Goal: Task Accomplishment & Management: Manage account settings

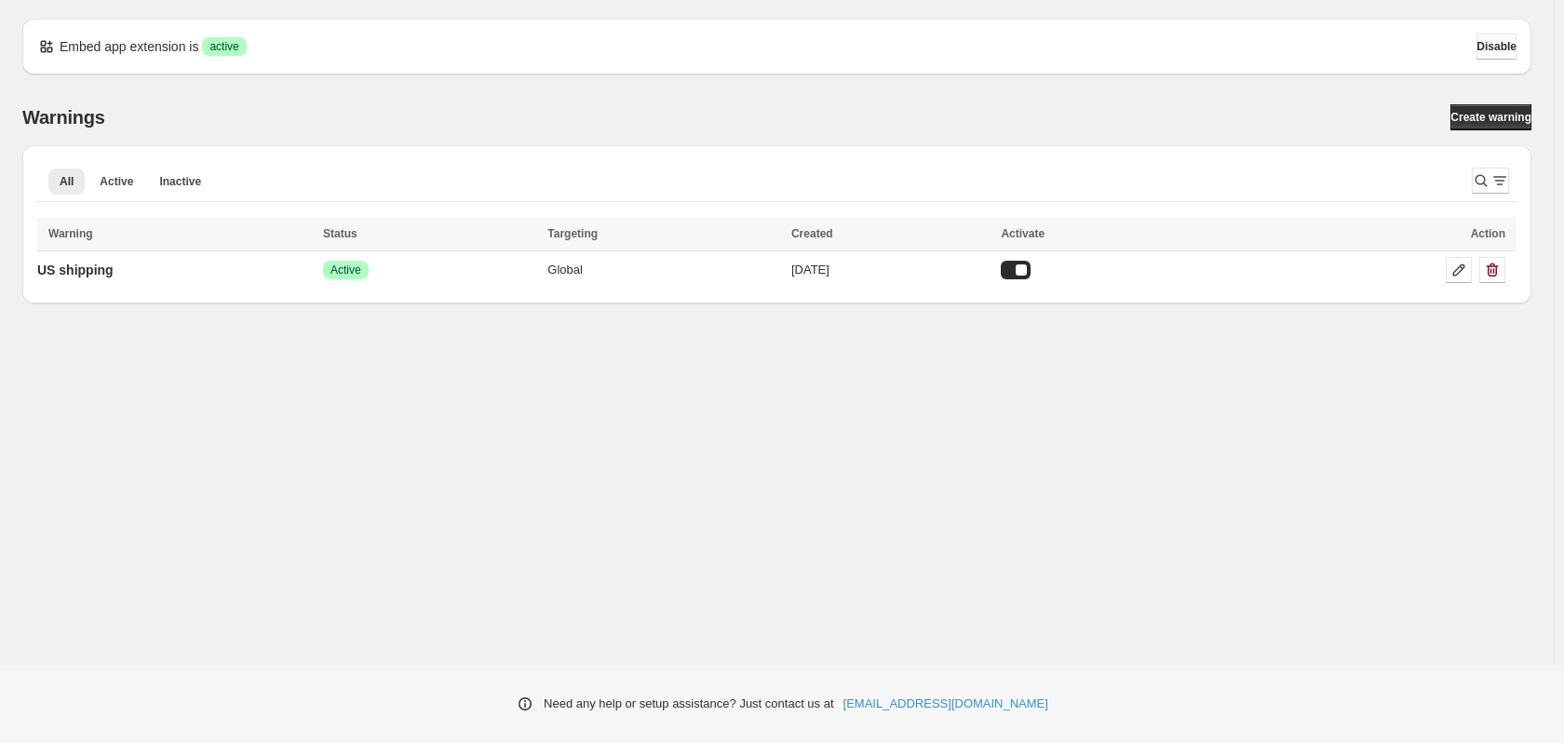
click at [1492, 47] on span "Disable" at bounding box center [1497, 46] width 40 height 15
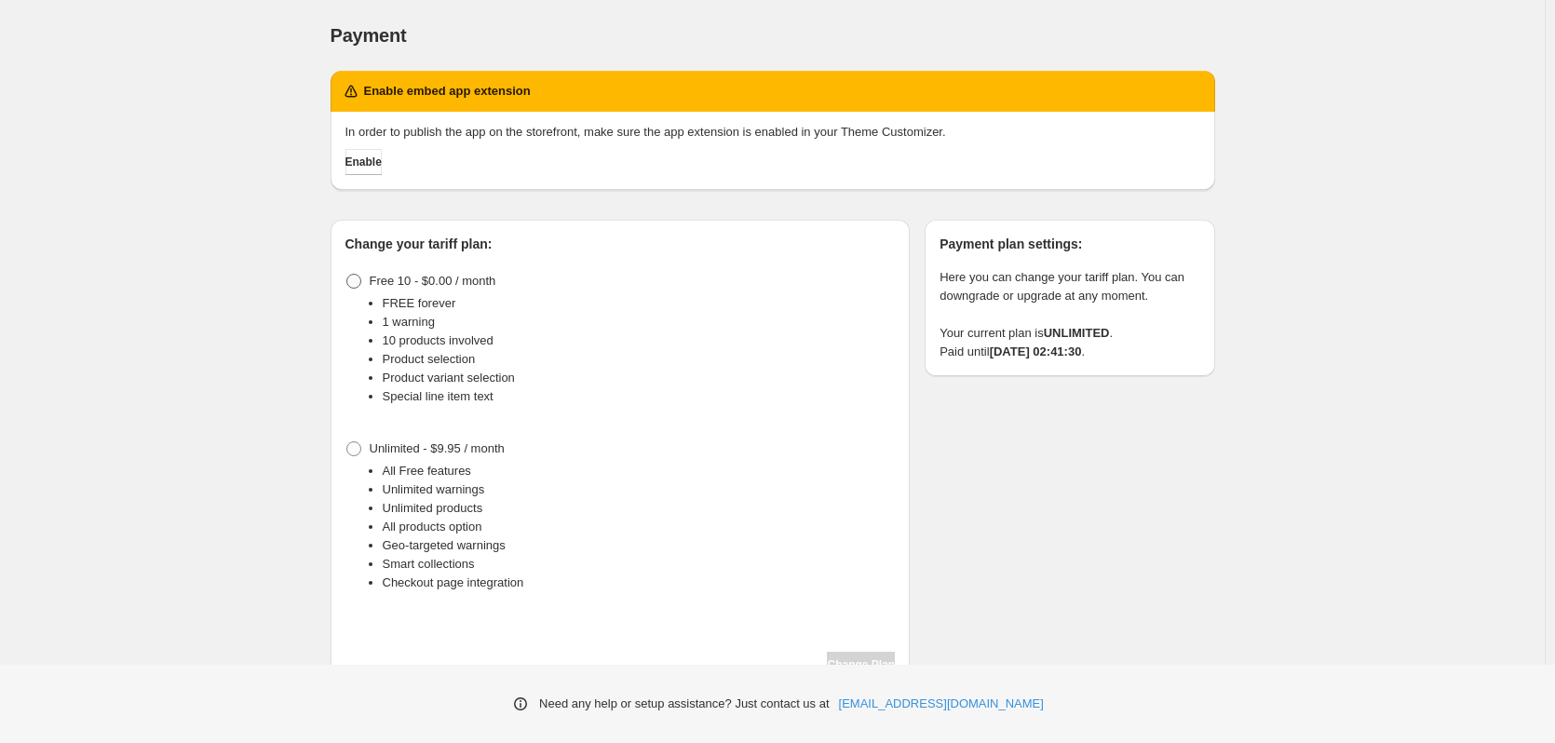
click at [356, 282] on span at bounding box center [353, 281] width 15 height 15
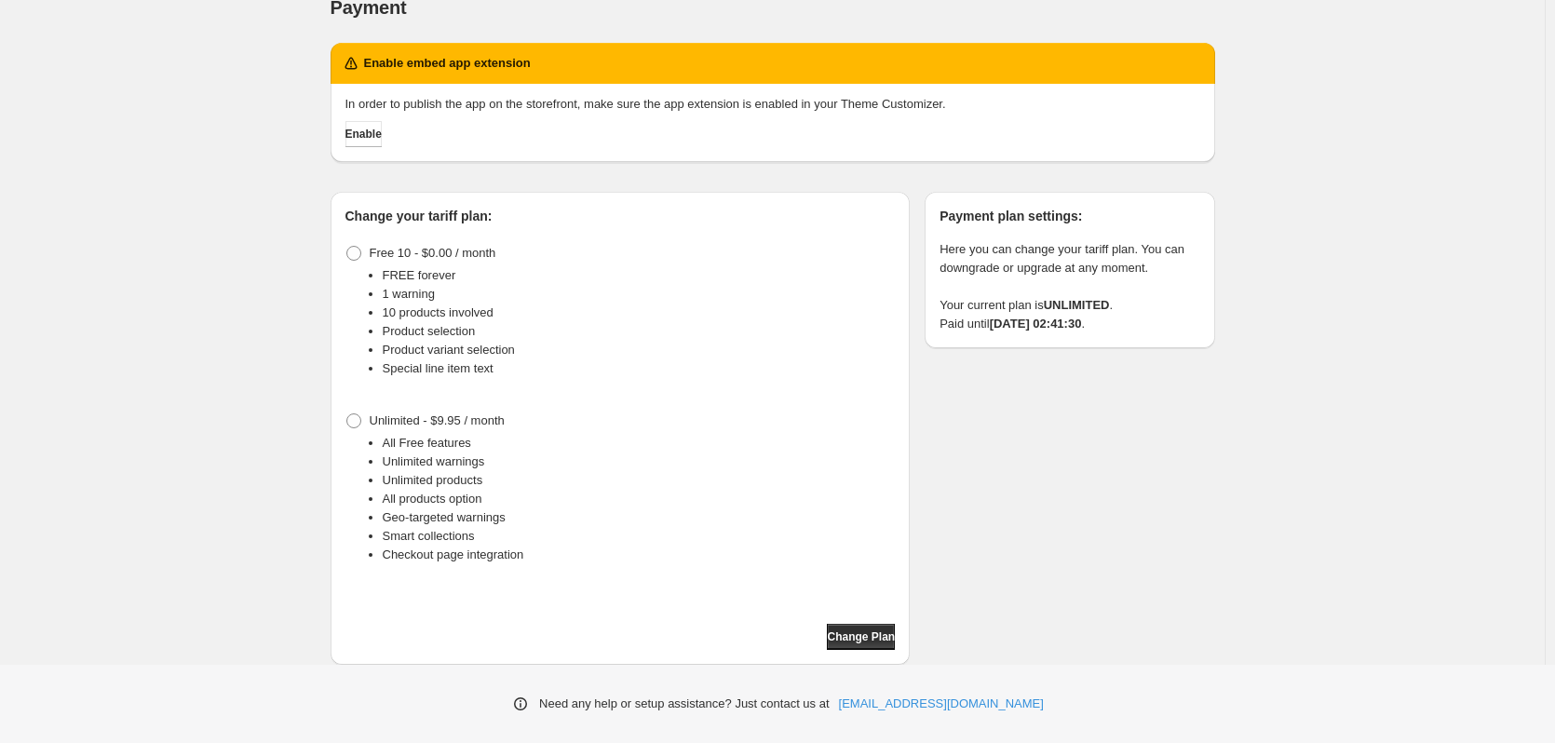
scroll to position [29, 0]
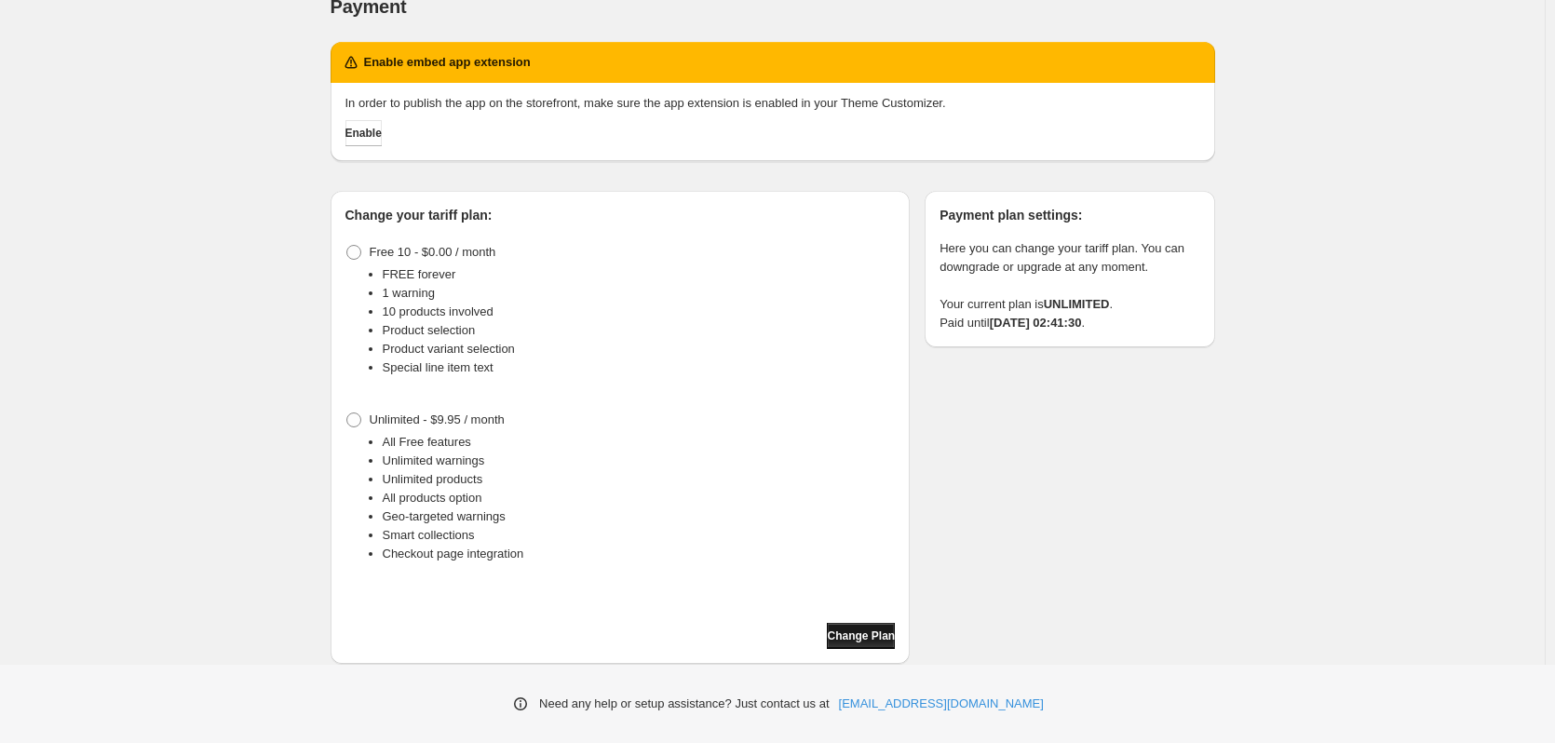
click at [859, 637] on span "Change Plan" at bounding box center [861, 636] width 68 height 15
click at [860, 630] on span "Change Plan" at bounding box center [861, 636] width 68 height 15
